Goal: Communication & Community: Connect with others

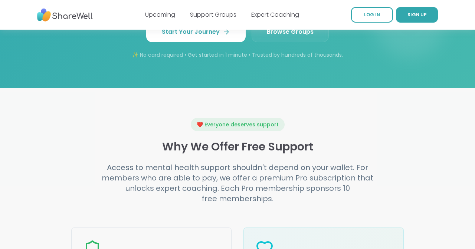
scroll to position [768, 0]
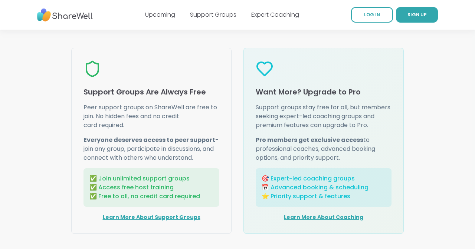
scroll to position [942, 0]
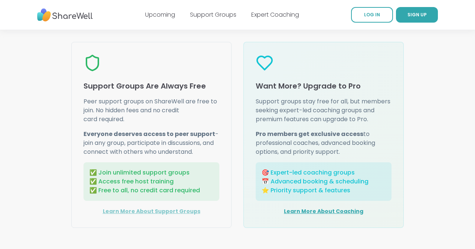
click at [158, 211] on link "Learn More About Support Groups" at bounding box center [152, 211] width 98 height 7
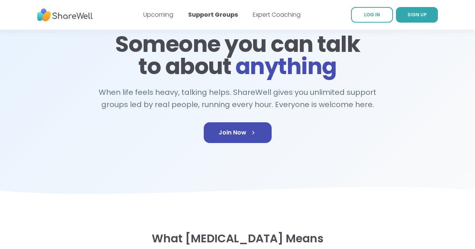
click at [179, 99] on h2 "When life feels heavy, talking helps. ShareWell gives you unlimited support gro…" at bounding box center [237, 98] width 285 height 24
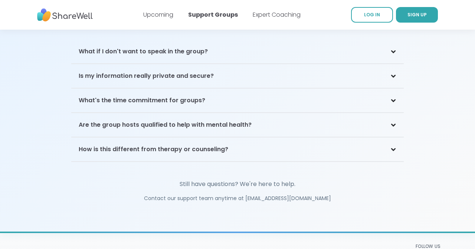
scroll to position [1627, 0]
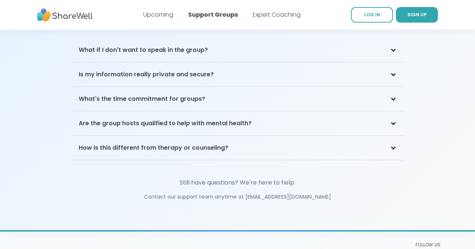
click at [139, 136] on div "How is this different from therapy or counseling?" at bounding box center [237, 148] width 332 height 24
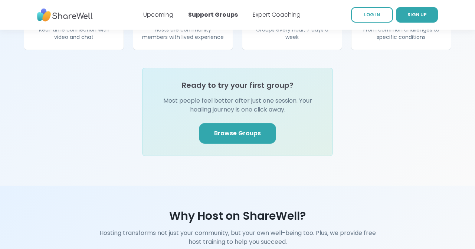
scroll to position [897, 0]
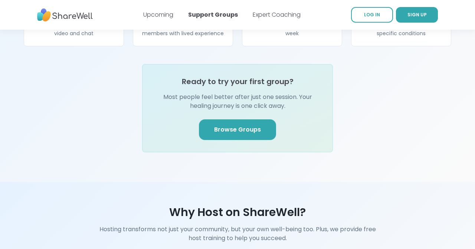
click at [235, 119] on link "Browse Groups" at bounding box center [237, 129] width 77 height 21
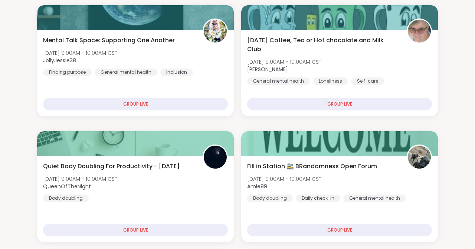
scroll to position [112, 0]
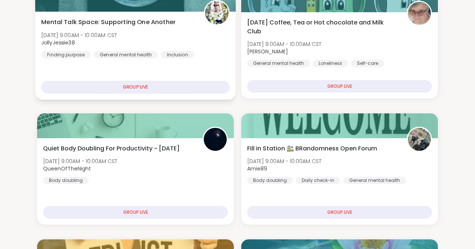
click at [163, 86] on div "GROUP LIVE" at bounding box center [135, 87] width 188 height 13
click at [130, 26] on span "Mental Talk Space: Supporting One Another" at bounding box center [108, 22] width 134 height 9
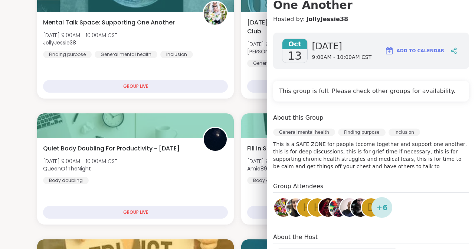
scroll to position [111, 0]
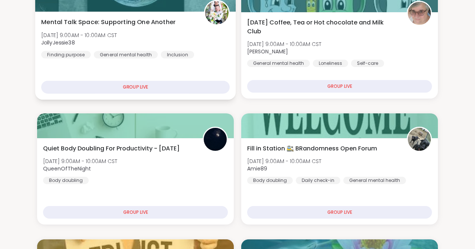
click at [148, 90] on div "GROUP LIVE" at bounding box center [135, 87] width 188 height 13
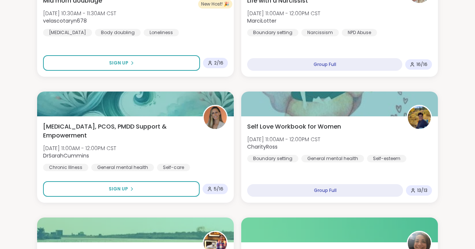
scroll to position [672, 0]
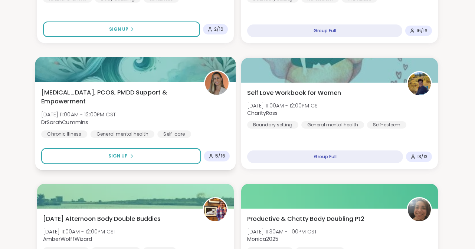
click at [148, 90] on span "[MEDICAL_DATA], PCOS, PMDD Support & Empowerment" at bounding box center [118, 97] width 154 height 18
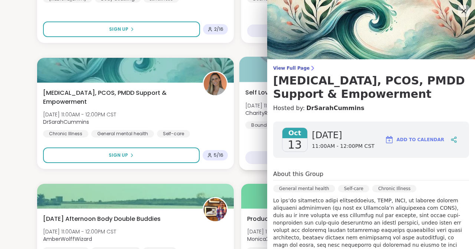
click at [252, 94] on span "Self Love Workbook for Women" at bounding box center [293, 92] width 96 height 9
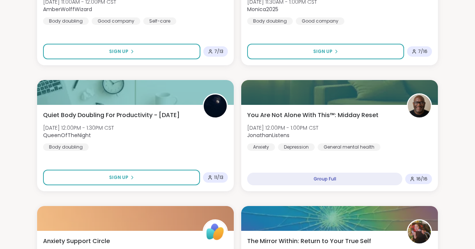
scroll to position [963, 0]
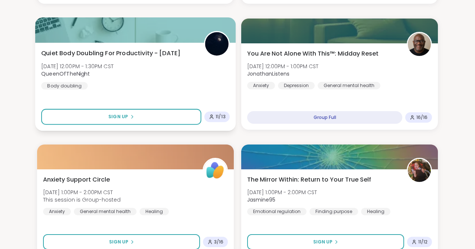
click at [150, 57] on span "Quiet Body Doubling For Productivity - [DATE]" at bounding box center [110, 53] width 139 height 9
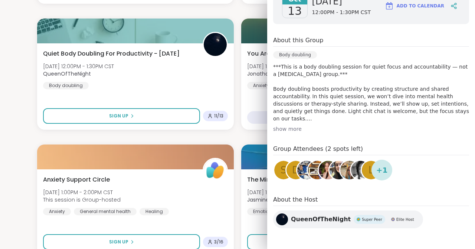
scroll to position [134, 0]
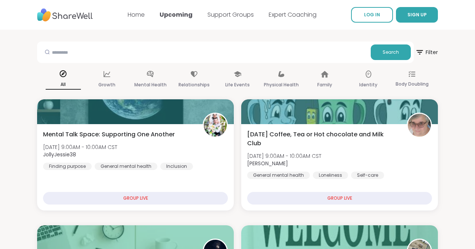
scroll to position [0, 0]
click at [116, 49] on input "text" at bounding box center [203, 51] width 327 height 15
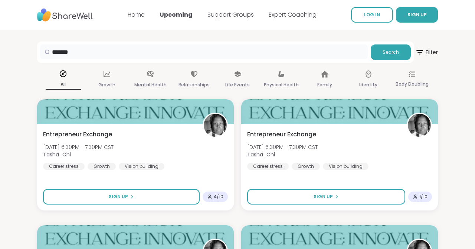
drag, startPoint x: 77, startPoint y: 54, endPoint x: 29, endPoint y: 50, distance: 47.9
click at [29, 51] on section "******* Search Filter All Growth Mental Health Relationships Life Events Physic…" at bounding box center [237, 183] width 475 height 307
type input "*"
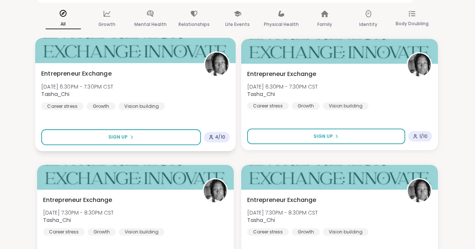
scroll to position [49, 0]
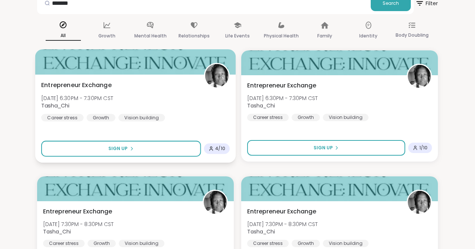
click at [103, 79] on div "Entrepreneur Exchange [DATE] 6:30PM - 7:30PM CST Tasha_Chi Career stress Growth…" at bounding box center [135, 119] width 201 height 88
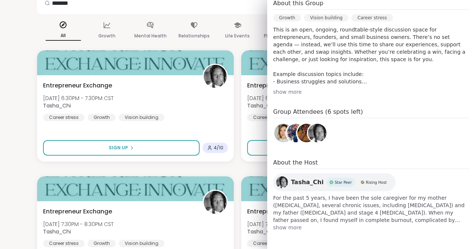
scroll to position [158, 0]
click at [281, 136] on img at bounding box center [283, 133] width 19 height 19
click at [291, 131] on img at bounding box center [295, 133] width 19 height 19
click at [20, 74] on section "******* Search Filter All Growth Mental Health Relationships Life Events Physic…" at bounding box center [237, 134] width 475 height 307
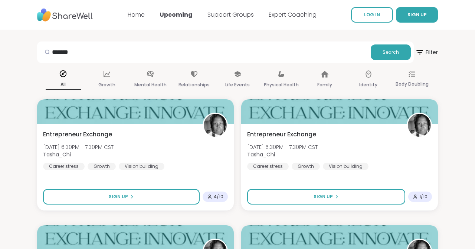
scroll to position [0, 0]
drag, startPoint x: 83, startPoint y: 49, endPoint x: 53, endPoint y: 49, distance: 30.4
click at [53, 49] on div "*******" at bounding box center [203, 51] width 327 height 15
type input "*"
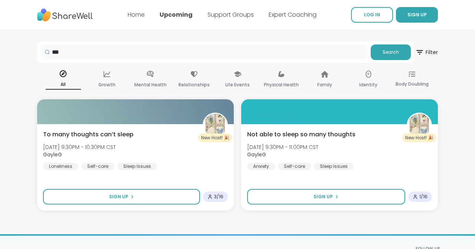
drag, startPoint x: 69, startPoint y: 53, endPoint x: 56, endPoint y: 51, distance: 12.8
click at [56, 51] on input "***" at bounding box center [203, 51] width 327 height 15
type input "*"
type input "*****"
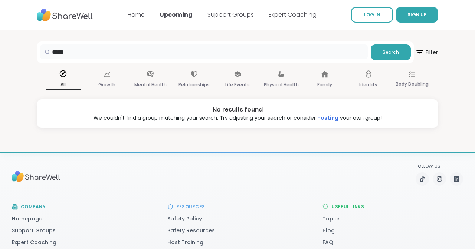
drag, startPoint x: 69, startPoint y: 53, endPoint x: 35, endPoint y: 53, distance: 33.7
click at [35, 53] on section "***** Search Filter All Growth Mental Health Relationships Life Events Physical…" at bounding box center [237, 79] width 475 height 98
click at [111, 77] on div "Growth" at bounding box center [106, 79] width 35 height 27
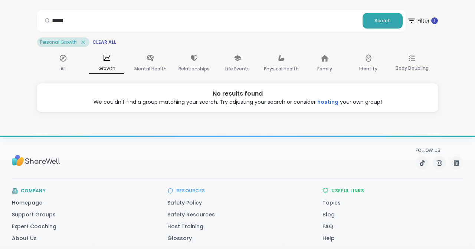
scroll to position [33, 0]
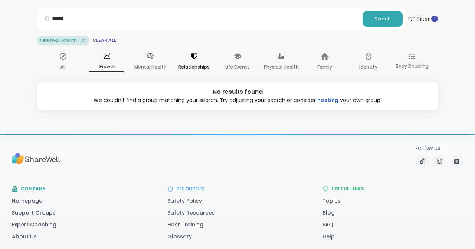
click at [211, 67] on div "Relationships" at bounding box center [193, 61] width 35 height 27
click at [329, 49] on div "Family" at bounding box center [324, 61] width 35 height 27
